Goal: Task Accomplishment & Management: Complete application form

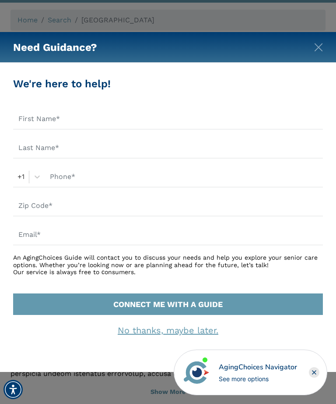
scroll to position [60, 0]
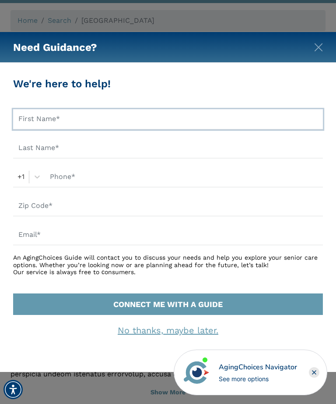
click at [81, 126] on input "text" at bounding box center [168, 119] width 310 height 20
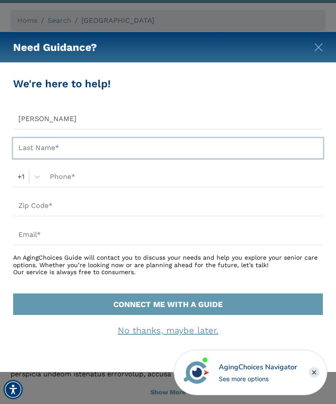
click at [77, 156] on input "text" at bounding box center [168, 148] width 310 height 20
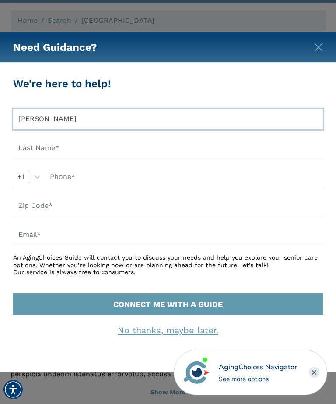
click at [84, 121] on input "[PERSON_NAME]" at bounding box center [168, 119] width 310 height 20
type input "[PERSON_NAME]"
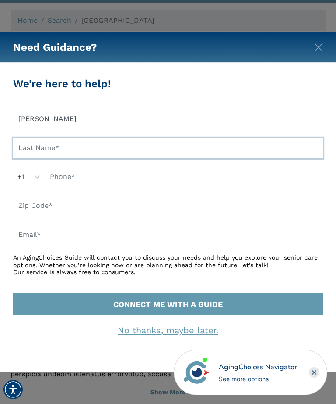
click at [32, 152] on input "text" at bounding box center [168, 148] width 310 height 20
type input "[PERSON_NAME]"
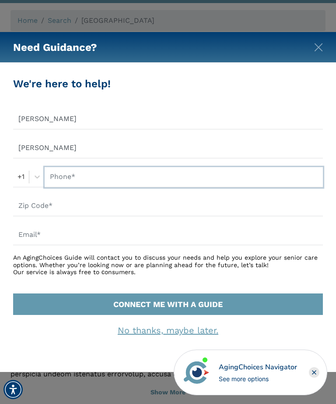
click at [82, 177] on input "text" at bounding box center [184, 177] width 279 height 20
type input "2396725220"
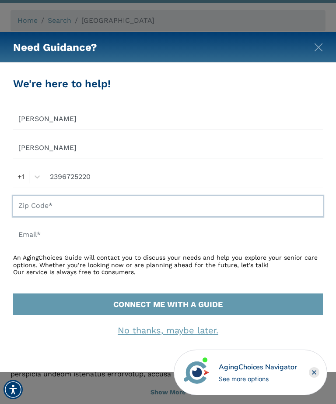
click at [81, 207] on input "text" at bounding box center [168, 206] width 310 height 20
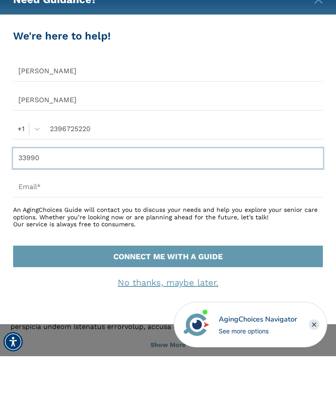
type input "33990"
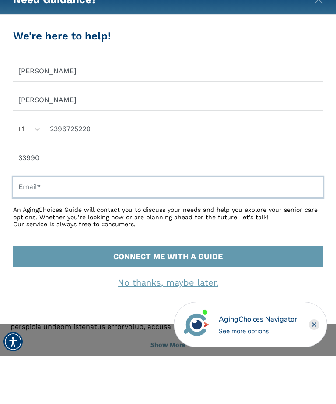
click at [71, 225] on input "text" at bounding box center [168, 235] width 310 height 20
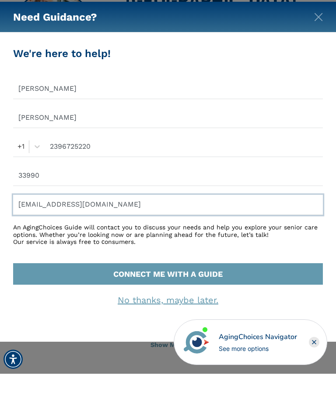
scroll to position [80, 0]
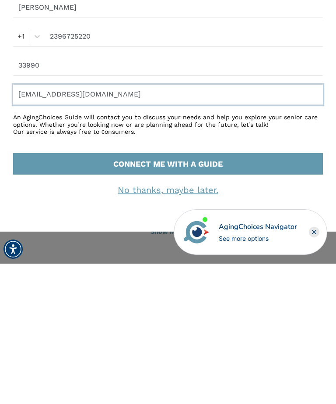
type input "[EMAIL_ADDRESS][DOMAIN_NAME]"
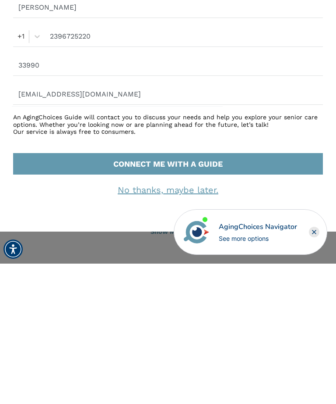
click at [195, 293] on button "CONNECT ME WITH A GUIDE" at bounding box center [168, 303] width 310 height 21
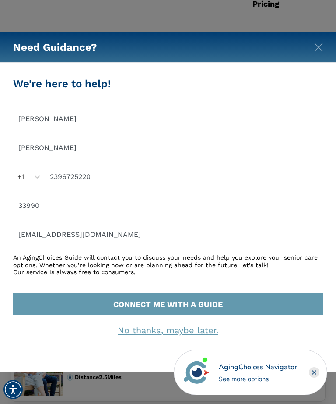
scroll to position [248, 0]
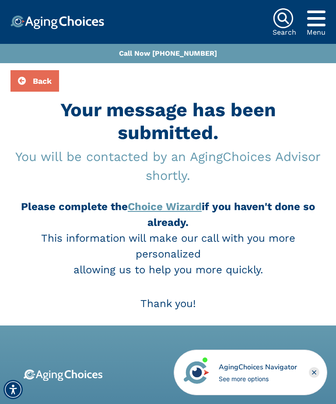
click at [35, 84] on span "Back" at bounding box center [42, 80] width 19 height 9
